Goal: Task Accomplishment & Management: Use online tool/utility

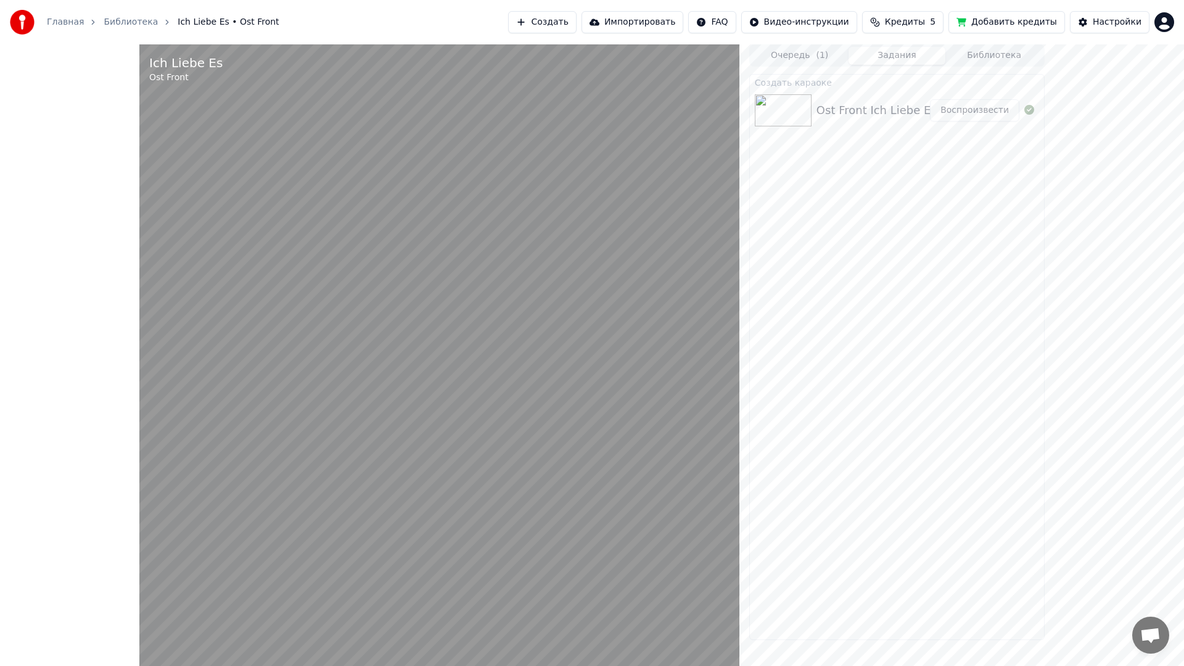
click at [652, 456] on video at bounding box center [439, 377] width 600 height 666
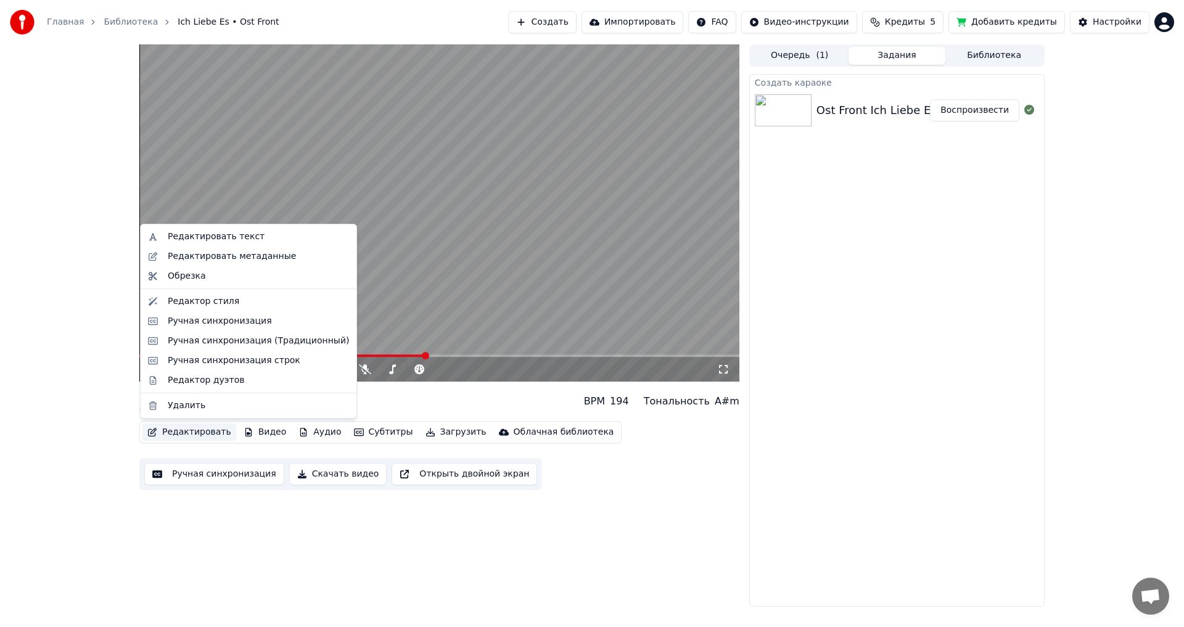
click at [176, 428] on button "Редактировать" at bounding box center [189, 432] width 94 height 17
click at [221, 302] on div "Редактор стиля" at bounding box center [204, 301] width 72 height 12
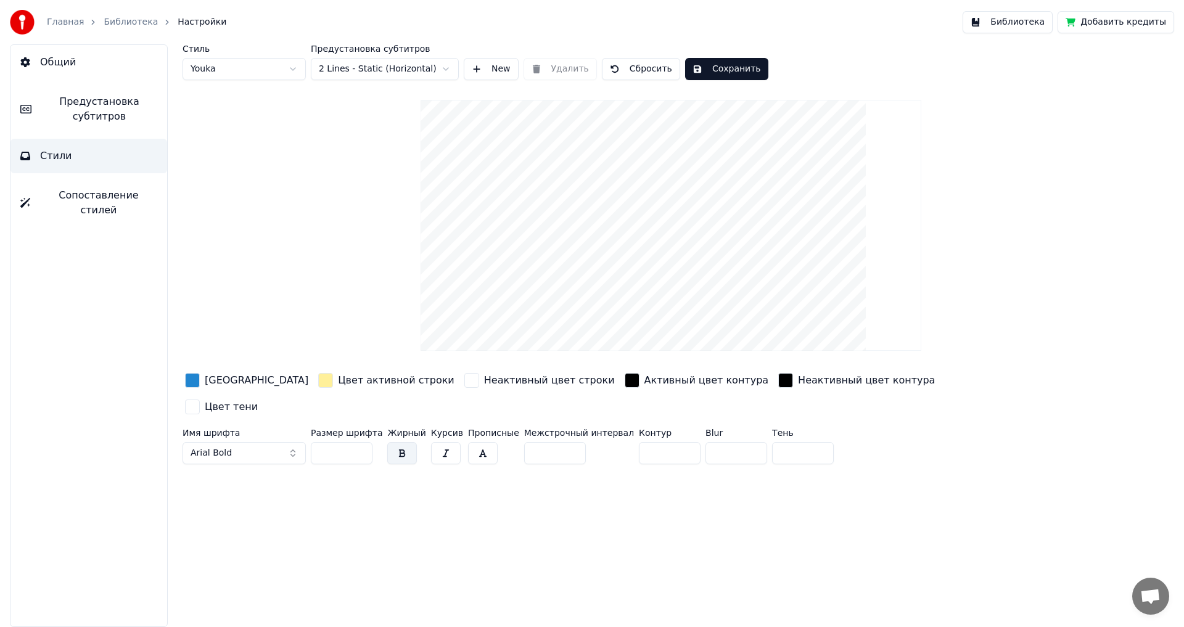
click at [74, 23] on link "Главная" at bounding box center [65, 22] width 37 height 12
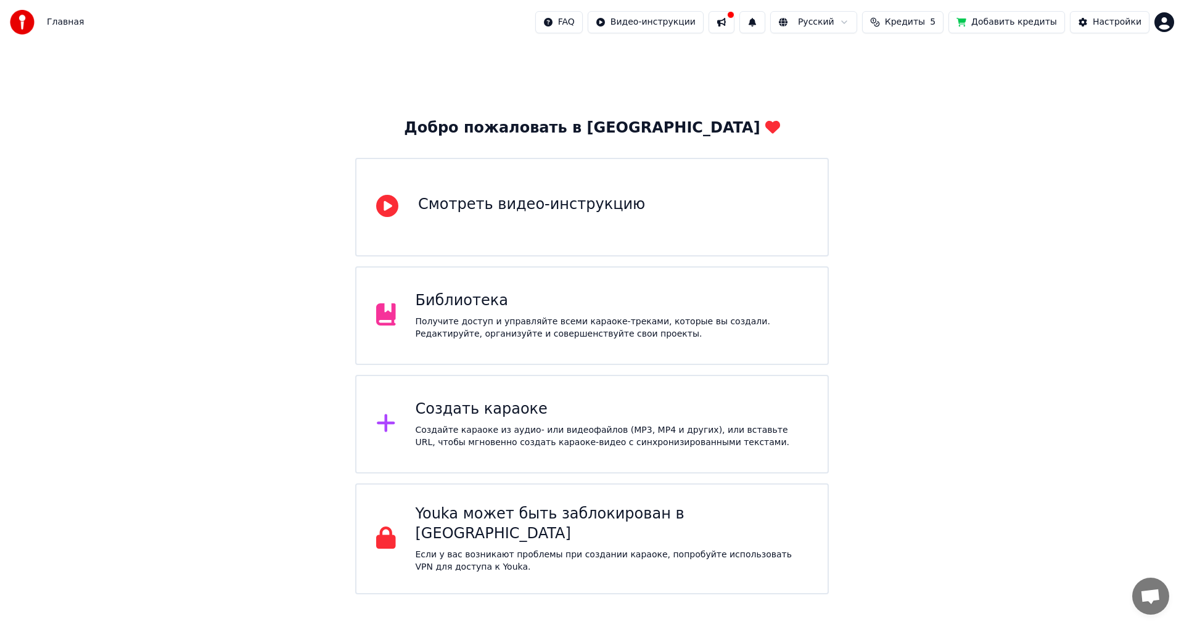
click at [626, 332] on div "Получите доступ и управляйте всеми караоке-треками, которые вы создали. Редакти…" at bounding box center [612, 328] width 393 height 25
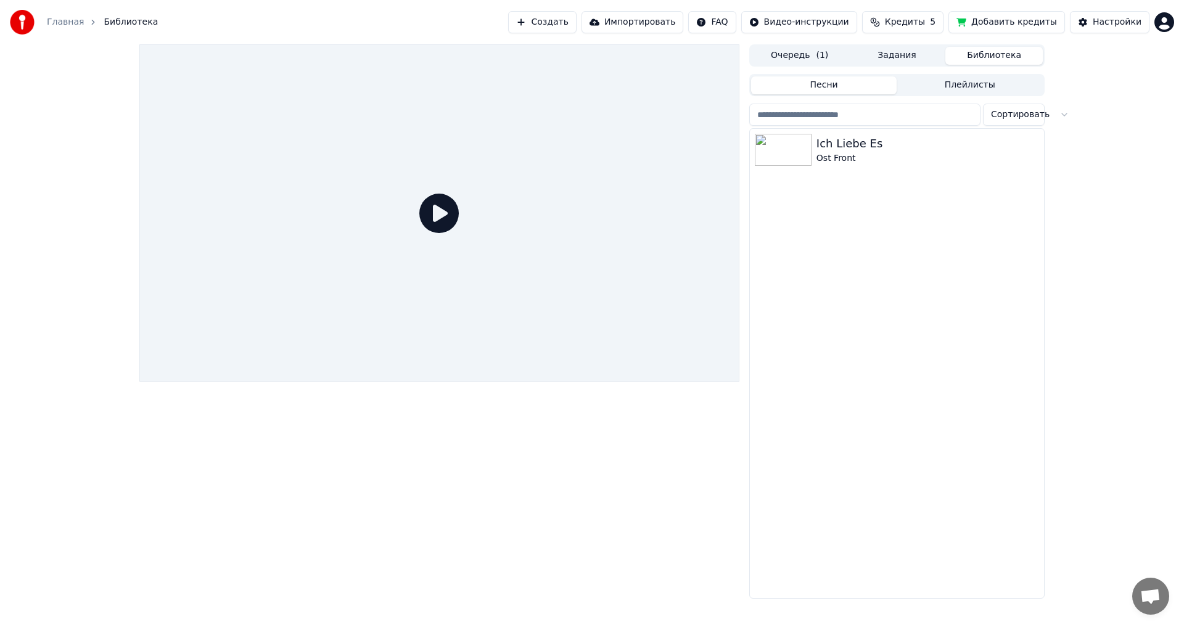
click at [988, 54] on button "Библиотека" at bounding box center [993, 56] width 97 height 18
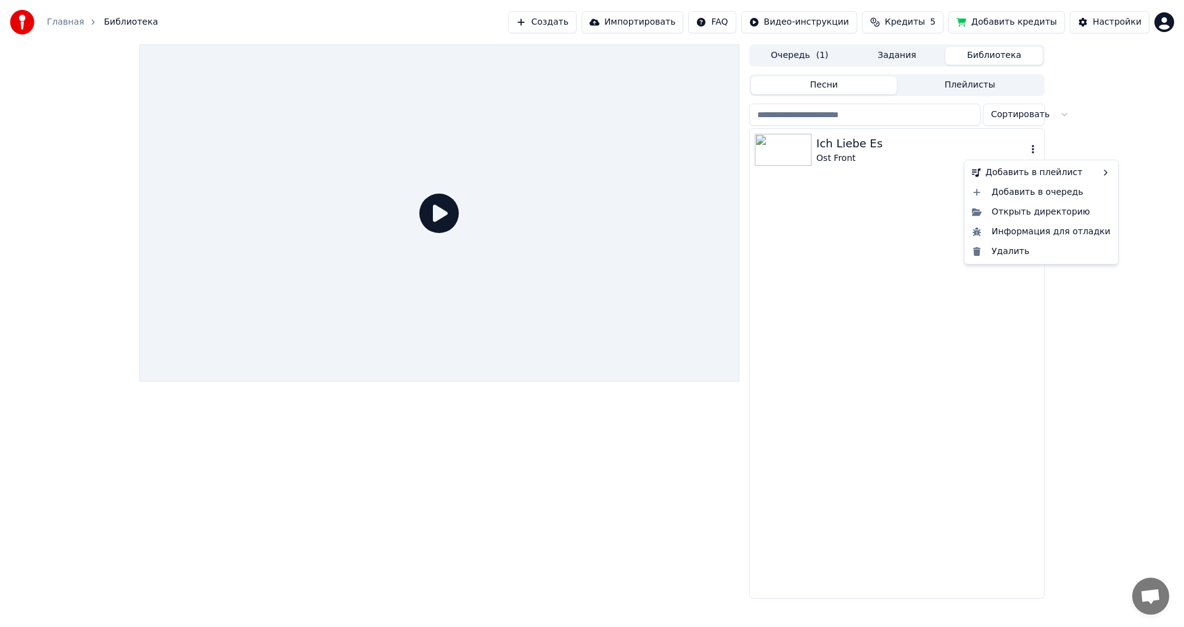
click at [1031, 147] on icon "button" at bounding box center [1033, 149] width 12 height 10
click at [1017, 216] on div "Открыть директорию" at bounding box center [1041, 212] width 149 height 20
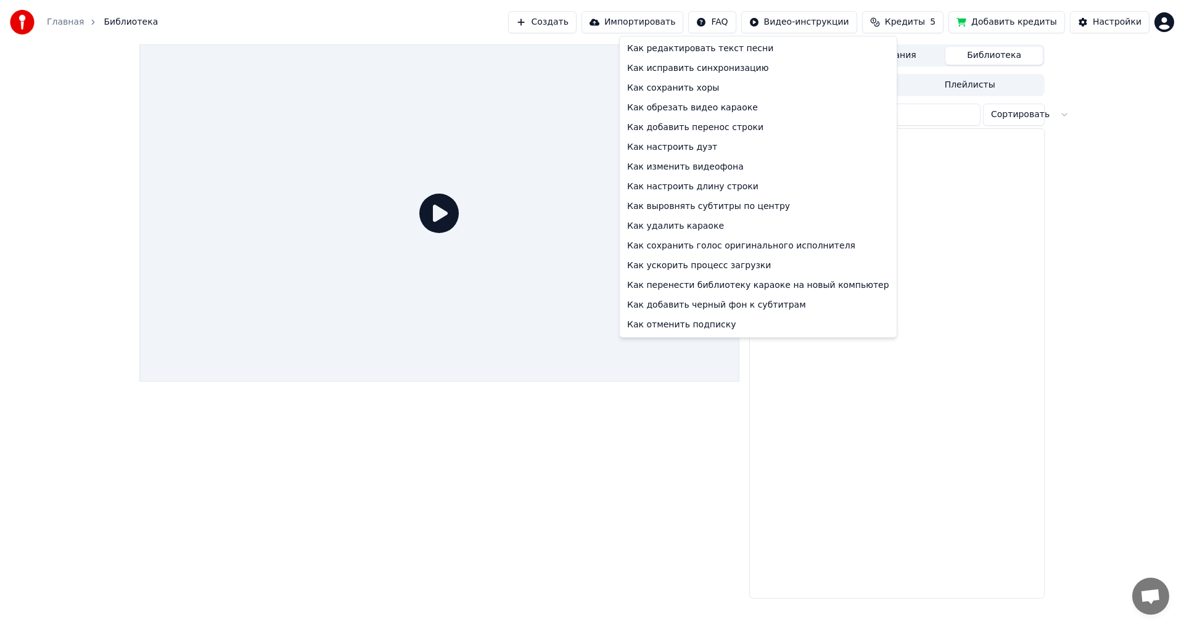
click at [744, 28] on html "Главная Библиотека Создать Импортировать FAQ Видео-инструкции Кредиты 5 Добавит…" at bounding box center [592, 313] width 1184 height 627
click at [805, 16] on html "Главная Библиотека Создать Импортировать FAQ Видео-инструкции Кредиты 5 Добавит…" at bounding box center [592, 313] width 1184 height 627
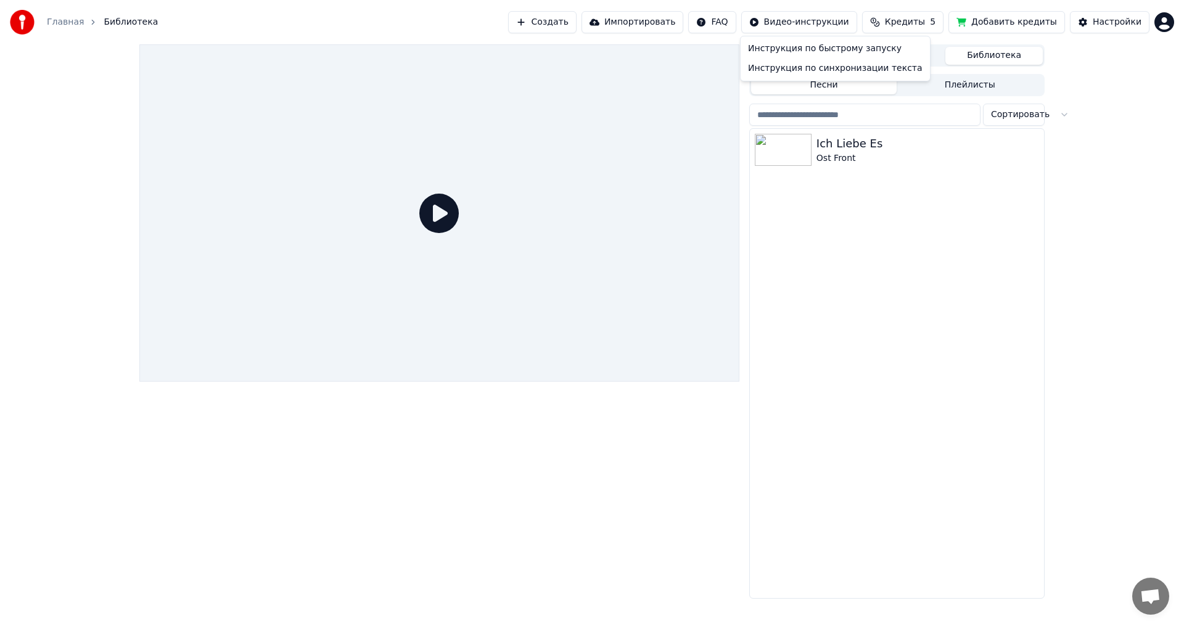
click at [805, 16] on html "Главная Библиотека Создать Импортировать FAQ Видео-инструкции Кредиты 5 Добавит…" at bounding box center [592, 313] width 1184 height 627
click at [1106, 25] on html "Главная Библиотека Создать Импортировать FAQ Видео-инструкции Кредиты 5 Добавит…" at bounding box center [592, 313] width 1184 height 627
click at [1106, 25] on div "Настройки" at bounding box center [1117, 22] width 49 height 12
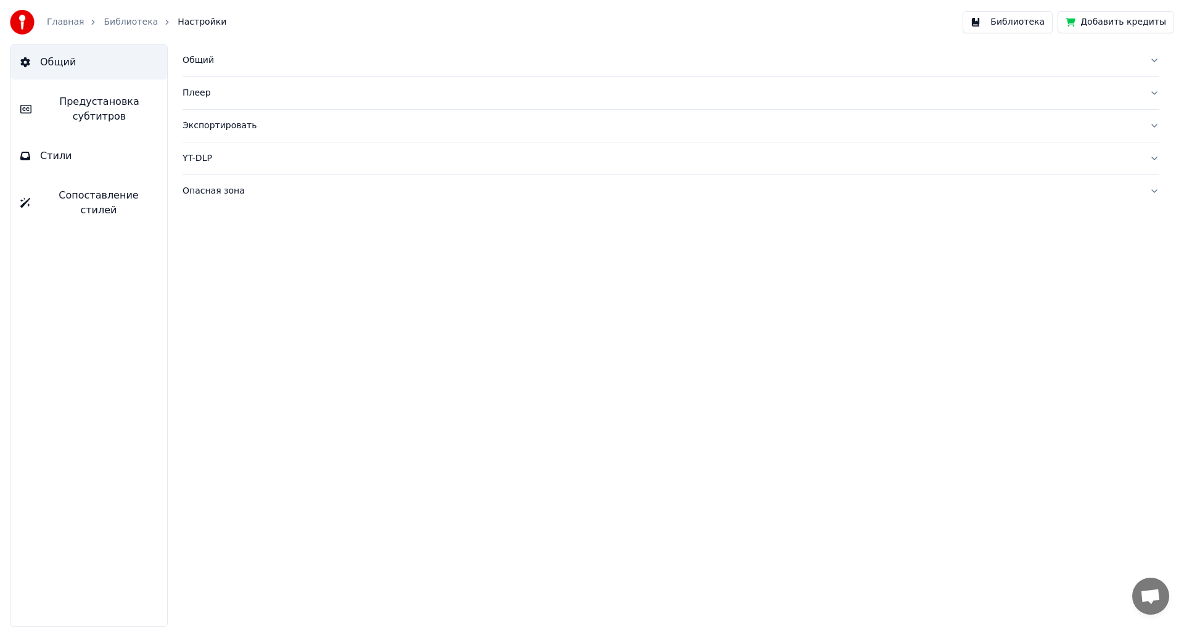
click at [218, 185] on div "Опасная зона" at bounding box center [661, 191] width 957 height 12
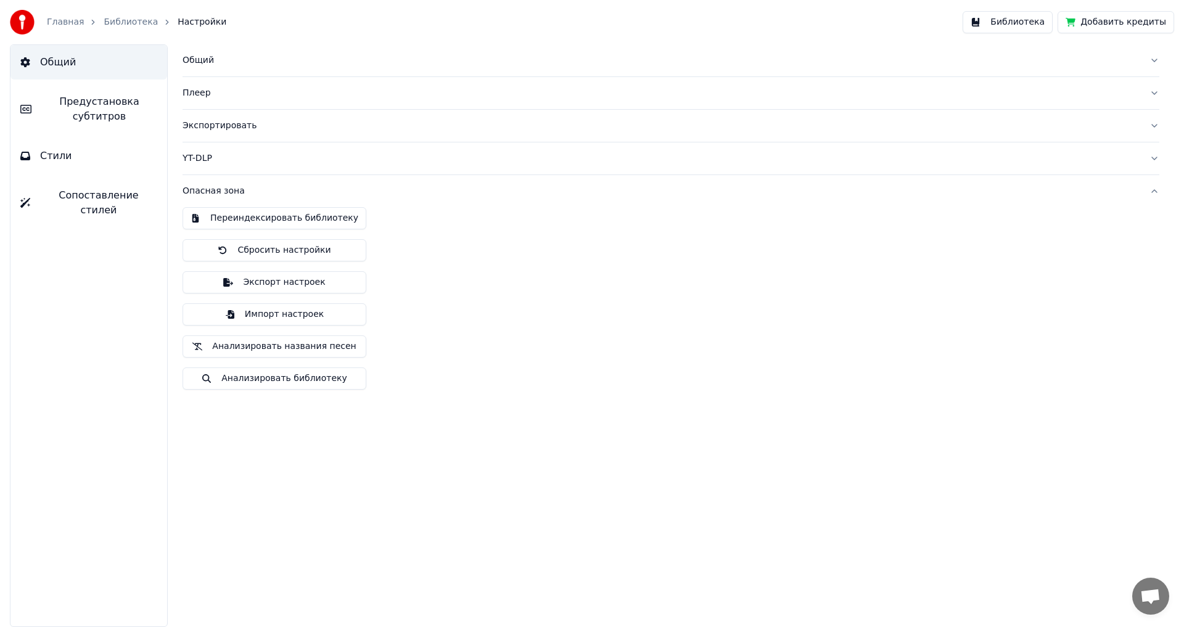
click at [68, 145] on button "Стили" at bounding box center [88, 156] width 157 height 35
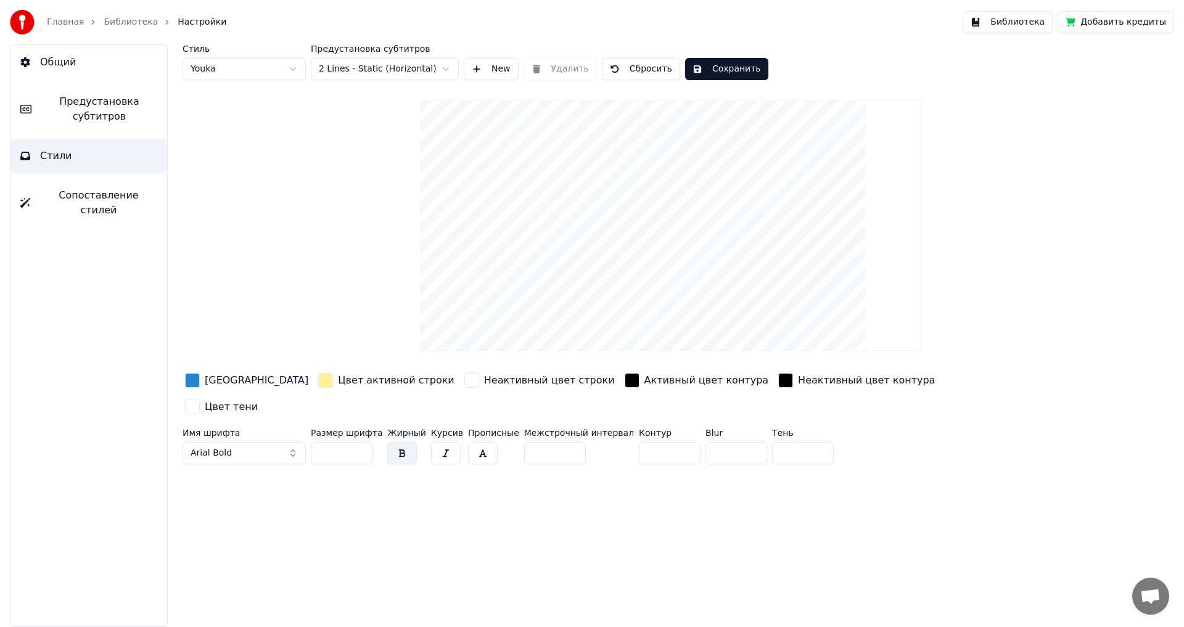
click at [65, 25] on link "Главная" at bounding box center [65, 22] width 37 height 12
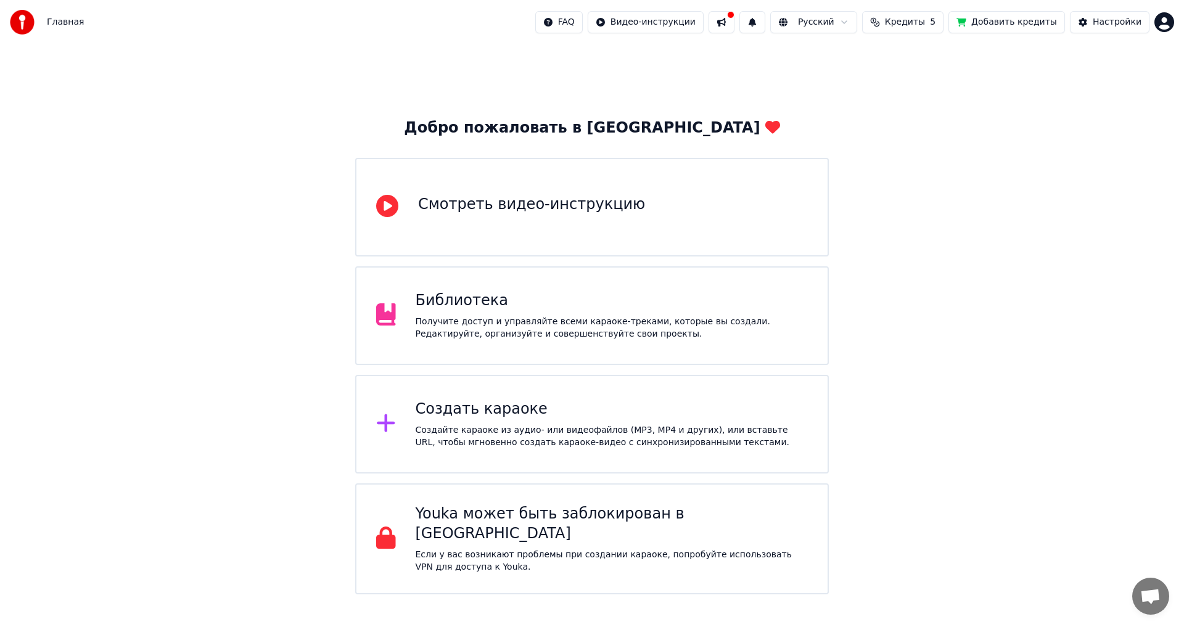
click at [630, 236] on div "Смотреть видео-инструкцию" at bounding box center [592, 207] width 474 height 99
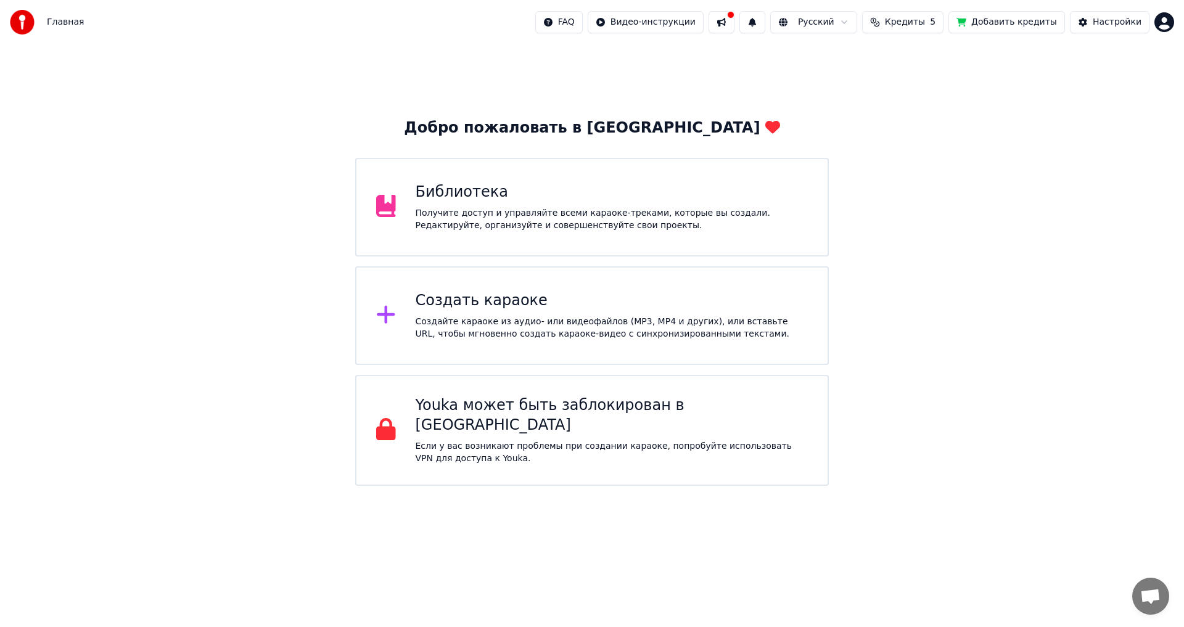
click at [541, 232] on div "Библиотека Получите доступ и управляйте всеми караоке-треками, которые вы созда…" at bounding box center [592, 207] width 474 height 99
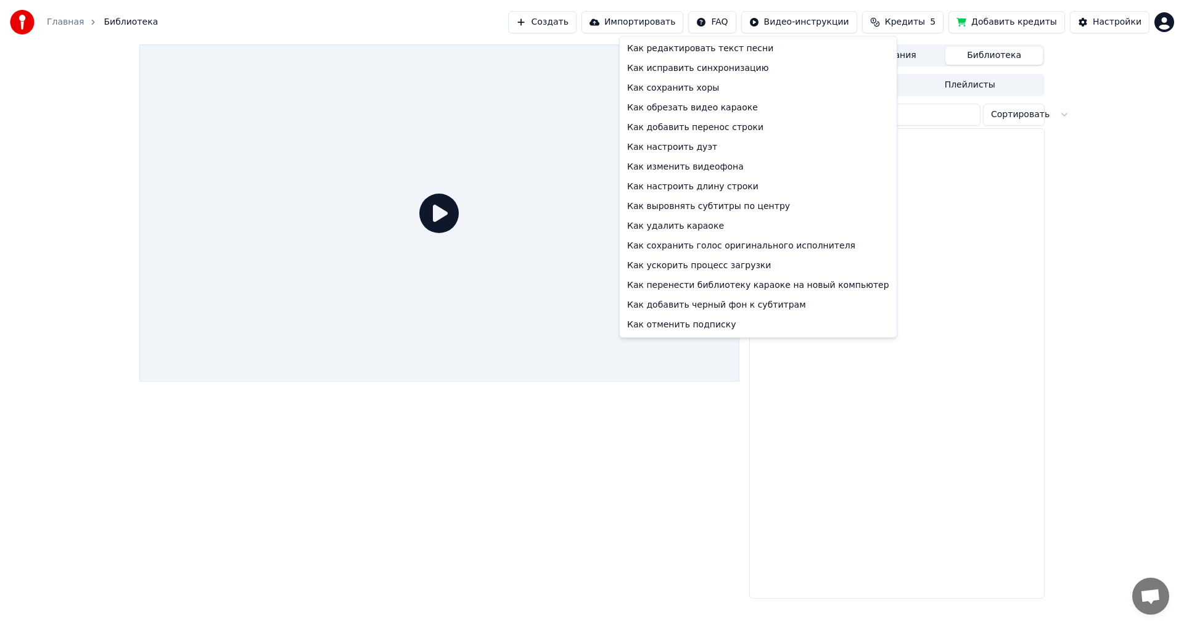
click at [732, 22] on html "Главная Библиотека Создать Импортировать FAQ Видео-инструкции Кредиты 5 Добавит…" at bounding box center [592, 313] width 1184 height 627
click at [699, 287] on div "Как перенести библиотеку караоке на новый компьютер" at bounding box center [758, 286] width 272 height 20
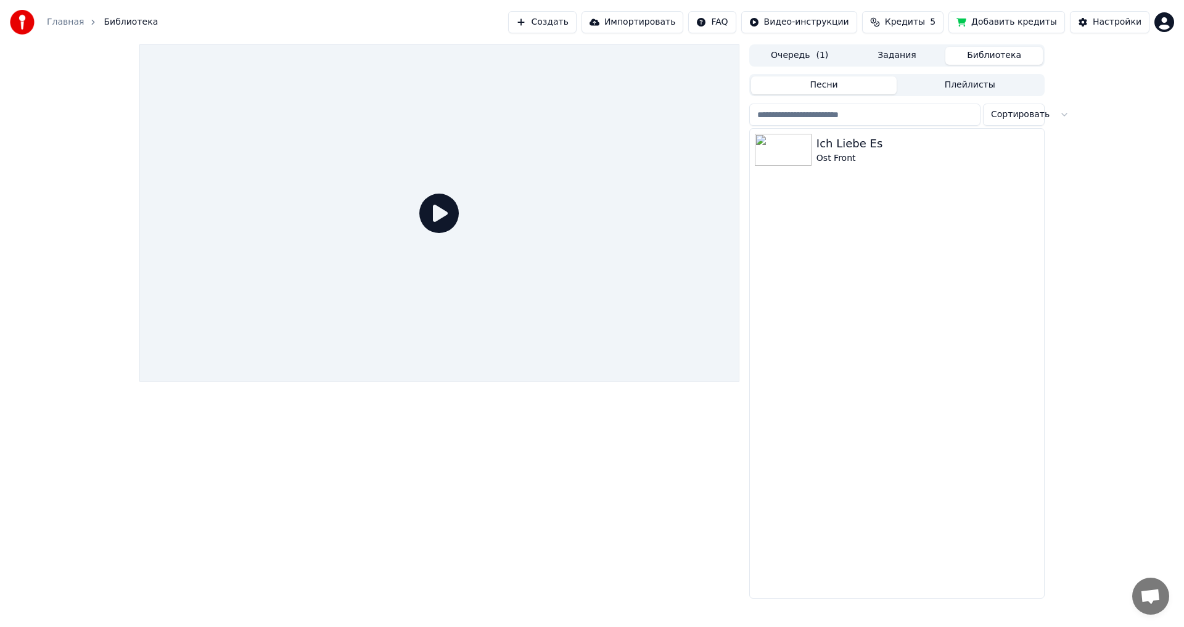
click at [901, 17] on button "Кредиты 5" at bounding box center [902, 22] width 81 height 22
click at [906, 110] on button "Обновить" at bounding box center [919, 114] width 75 height 22
click at [1014, 27] on button "Добавить кредиты" at bounding box center [1006, 22] width 117 height 22
click at [831, 131] on div "Ich Liebe Es Ost Front" at bounding box center [897, 150] width 294 height 42
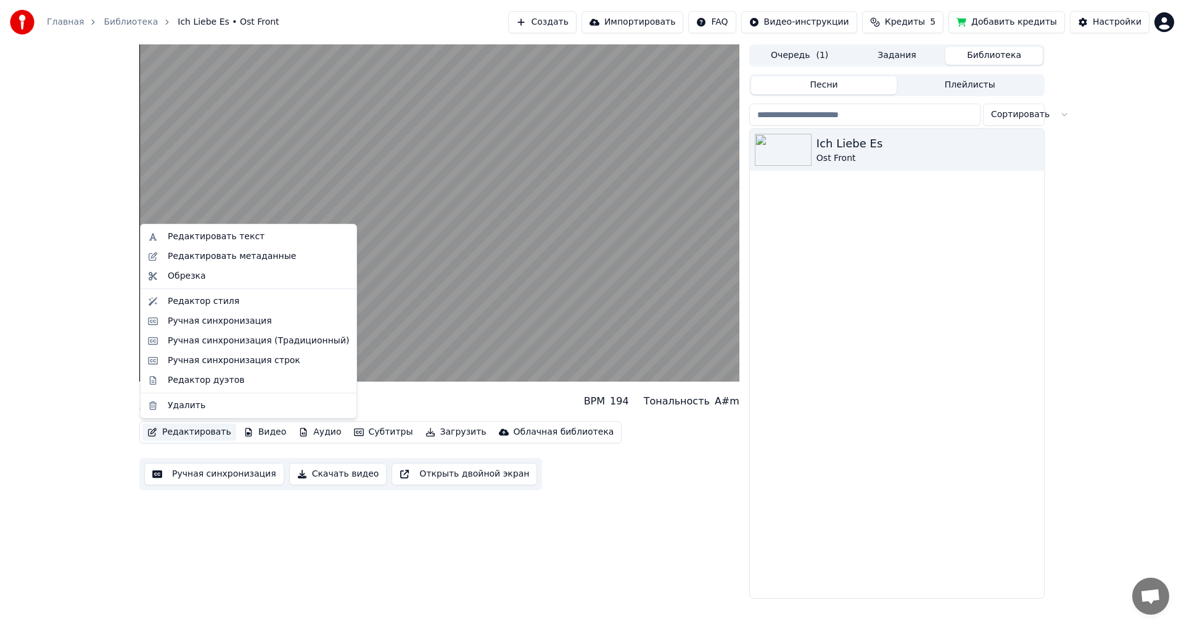
click at [192, 425] on button "Редактировать" at bounding box center [189, 432] width 94 height 17
click at [183, 302] on div "Редактор стиля" at bounding box center [204, 301] width 72 height 12
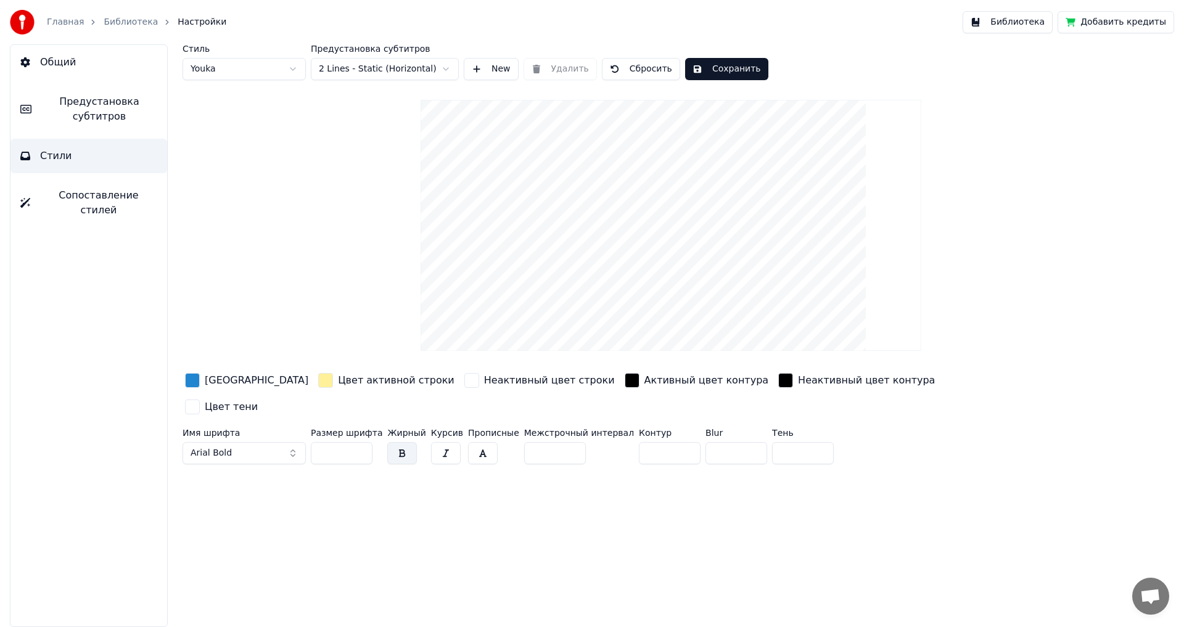
click at [1108, 21] on button "Добавить кредиты" at bounding box center [1116, 22] width 117 height 22
click at [56, 20] on link "Главная" at bounding box center [65, 22] width 37 height 12
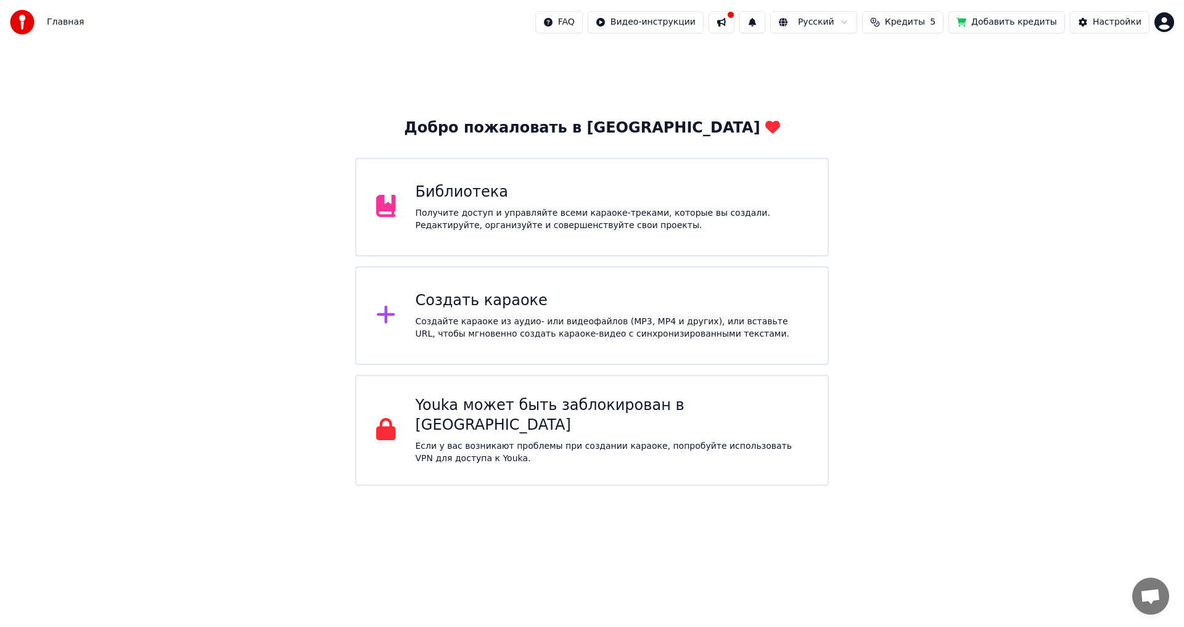
click at [598, 221] on div "Получите доступ и управляйте всеми караоке-треками, которые вы создали. Редакти…" at bounding box center [612, 219] width 393 height 25
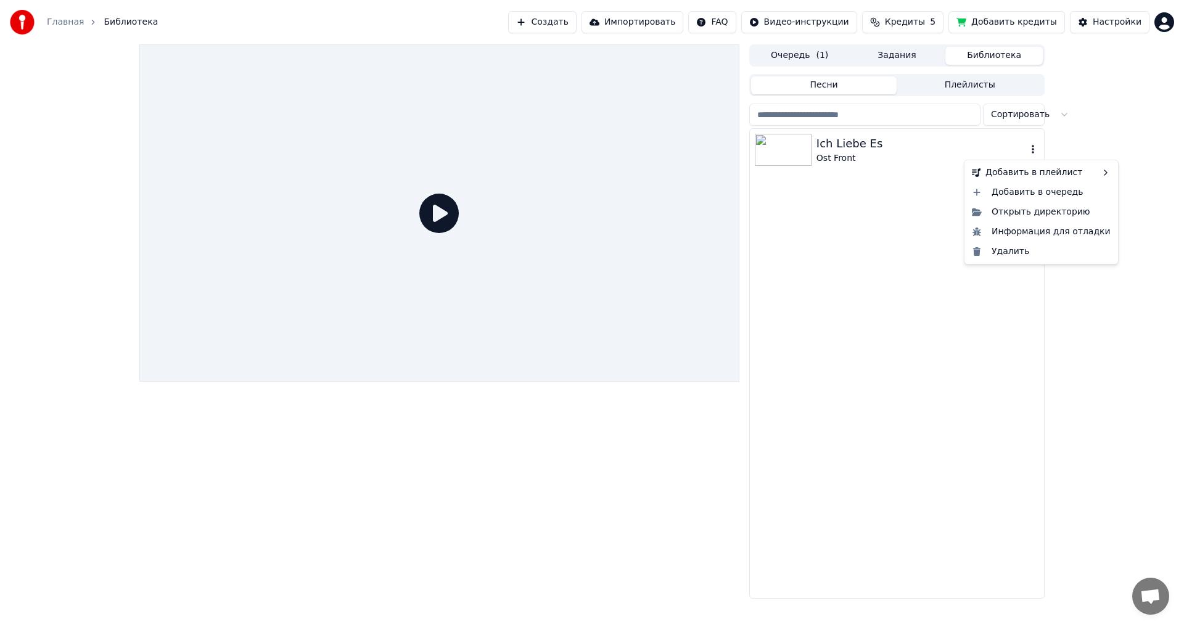
click at [1030, 148] on icon "button" at bounding box center [1033, 149] width 12 height 10
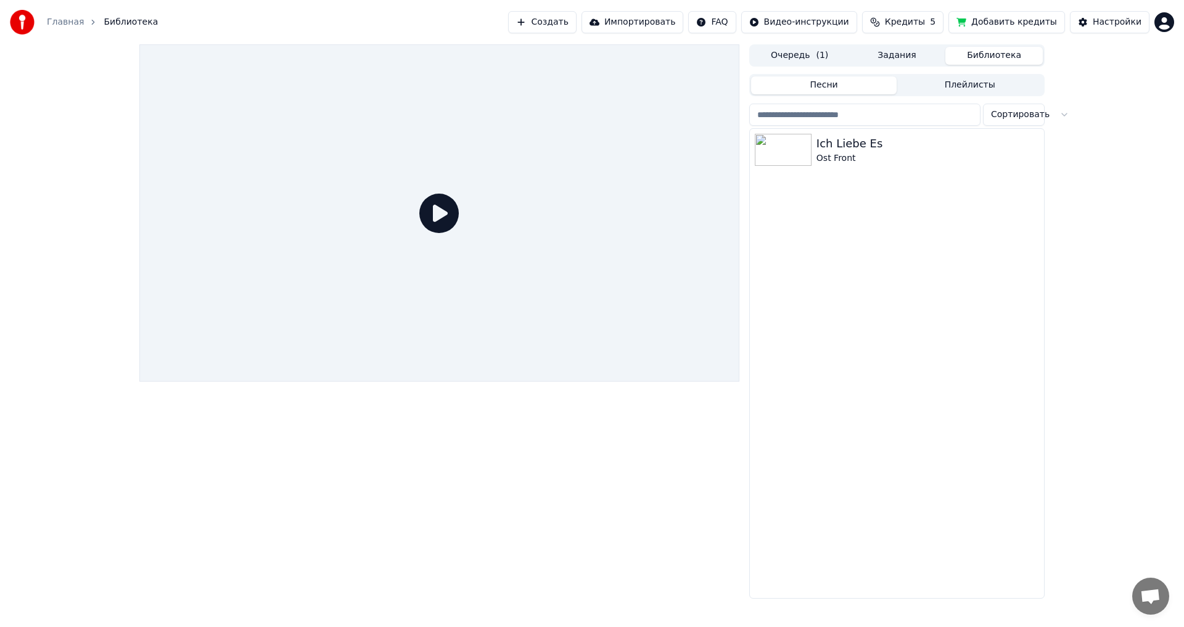
click at [1059, 113] on div "Очередь ( 1 ) Задания Библиотека Песни Плейлисты Сортировать Ich Liebe Es Ost F…" at bounding box center [592, 321] width 1184 height 554
click at [1126, 210] on div "Очередь ( 1 ) Задания Библиотека Песни Плейлисты Сортировать Ich Liebe Es Ost F…" at bounding box center [592, 321] width 1184 height 554
click at [925, 23] on span "Кредиты" at bounding box center [905, 22] width 40 height 12
click at [911, 117] on button "Обновить" at bounding box center [919, 114] width 75 height 22
click at [1103, 150] on div "Очередь ( 1 ) Задания Библиотека Песни Плейлисты Сортировать Ich Liebe Es Ost F…" at bounding box center [592, 321] width 1184 height 554
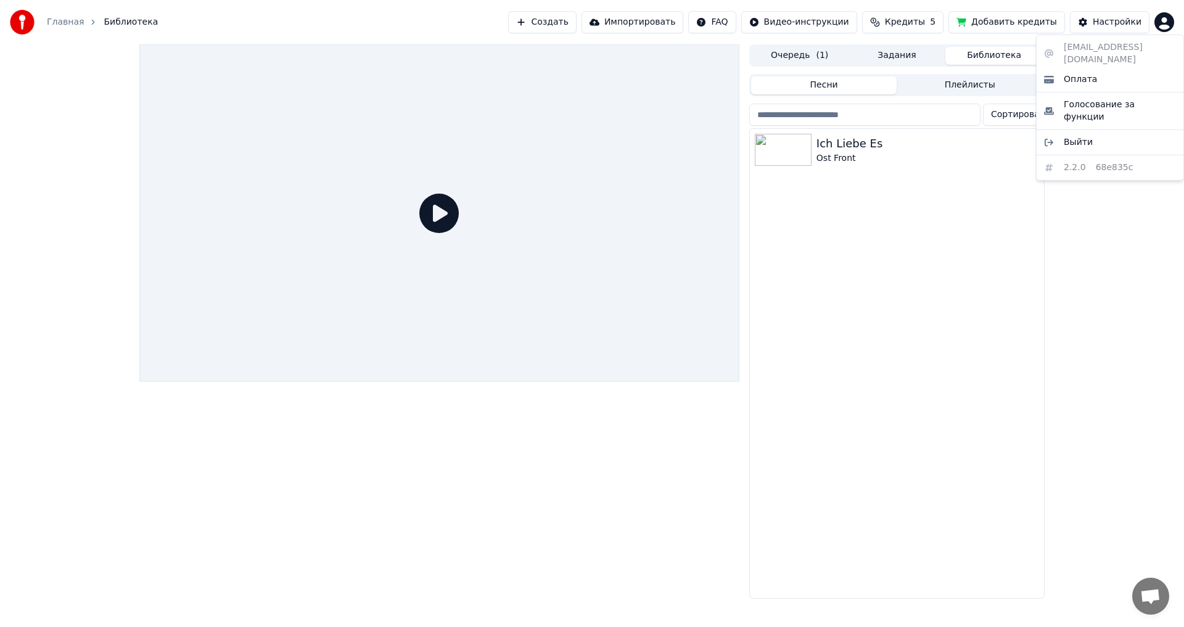
click at [1167, 30] on html "Главная Библиотека Создать Импортировать FAQ Видео-инструкции Кредиты 5 Добавит…" at bounding box center [592, 313] width 1184 height 627
